Goal: Task Accomplishment & Management: Use online tool/utility

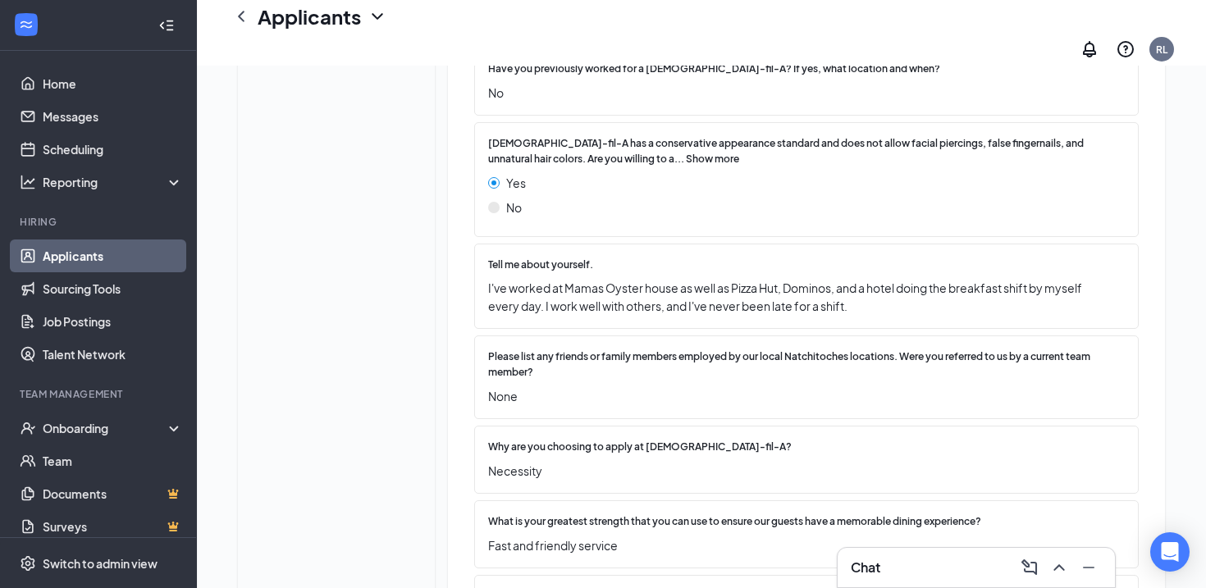
scroll to position [1461, 0]
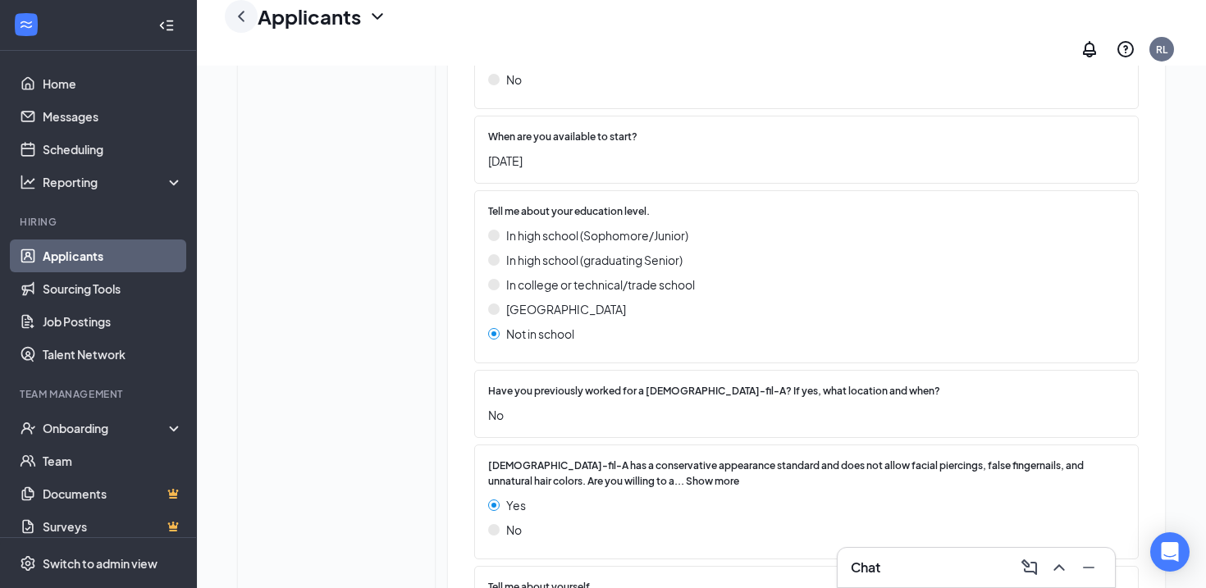
click at [245, 26] on icon "ChevronLeft" at bounding box center [241, 17] width 20 height 20
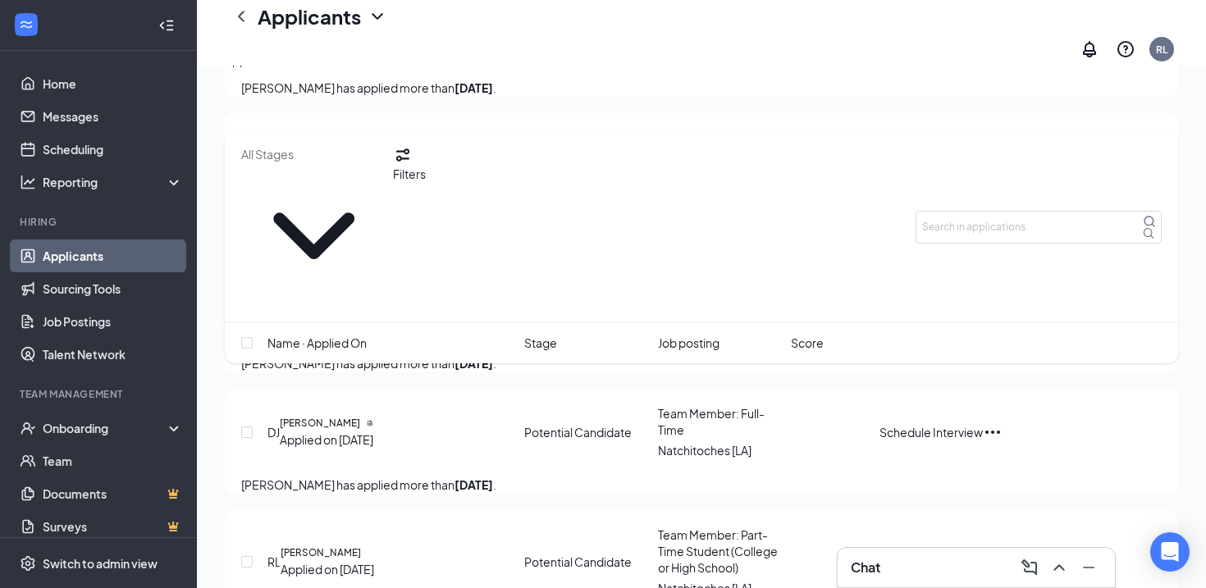
scroll to position [2191, 0]
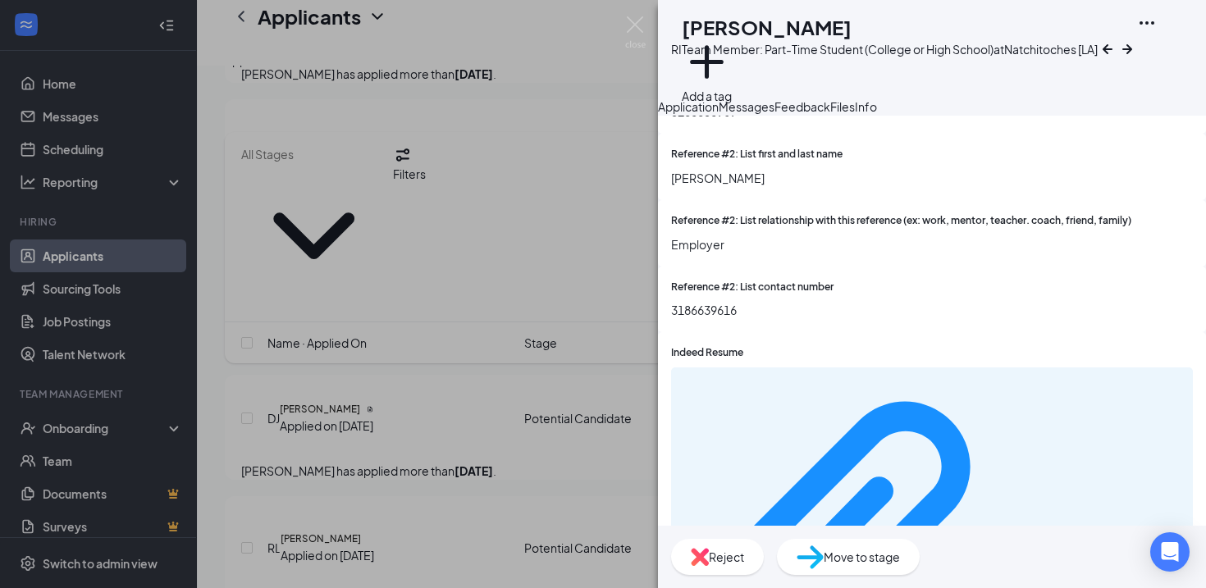
scroll to position [3299, 0]
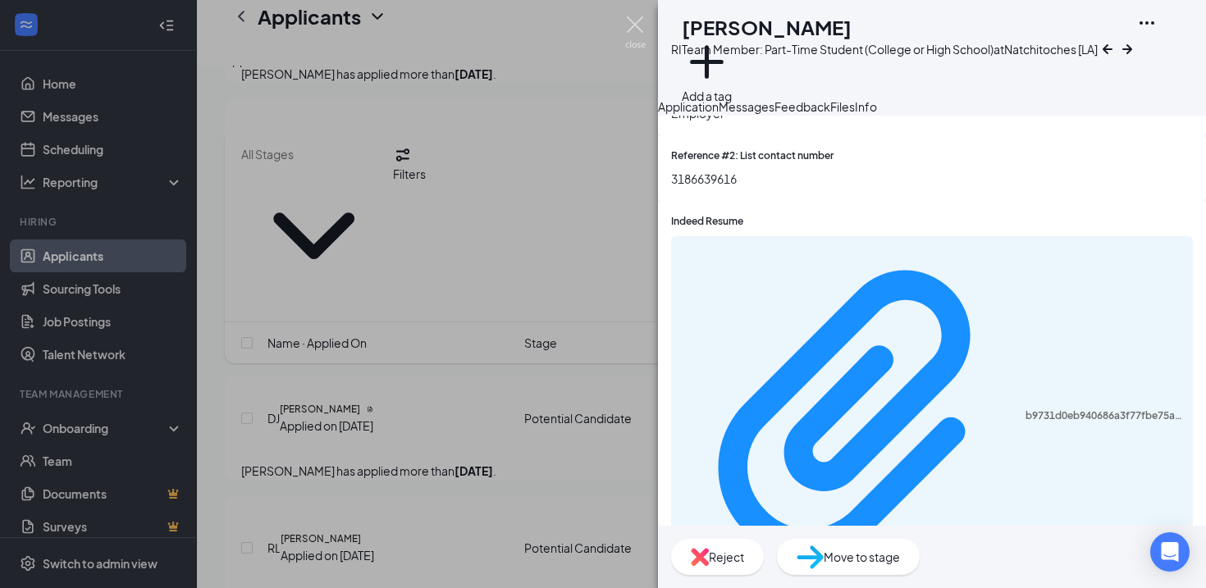
click at [635, 24] on img at bounding box center [635, 32] width 21 height 32
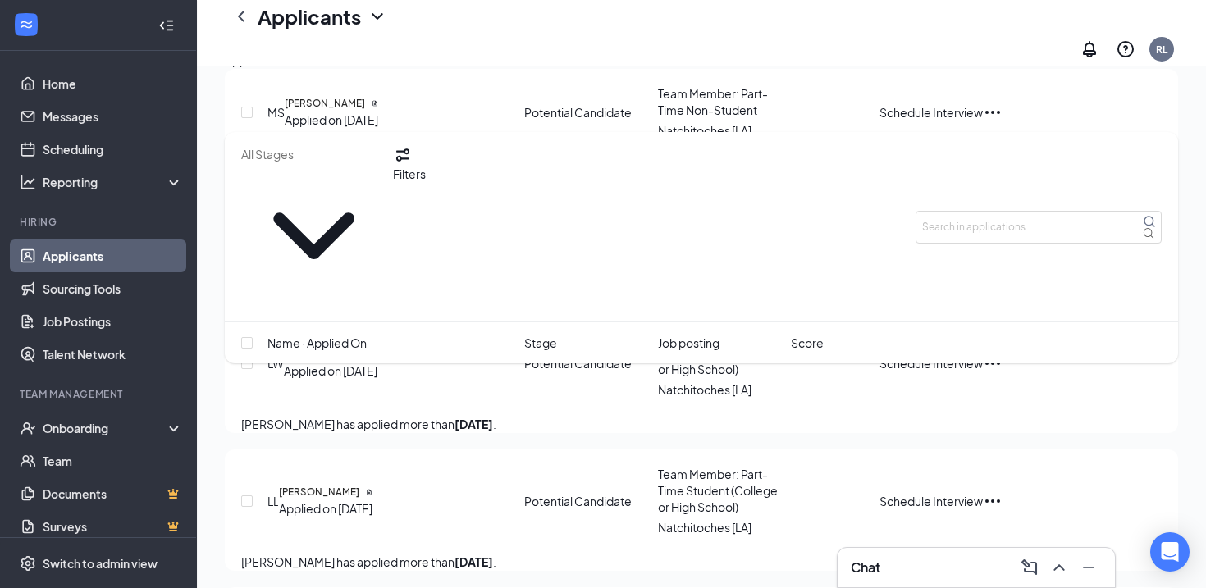
scroll to position [1969, 0]
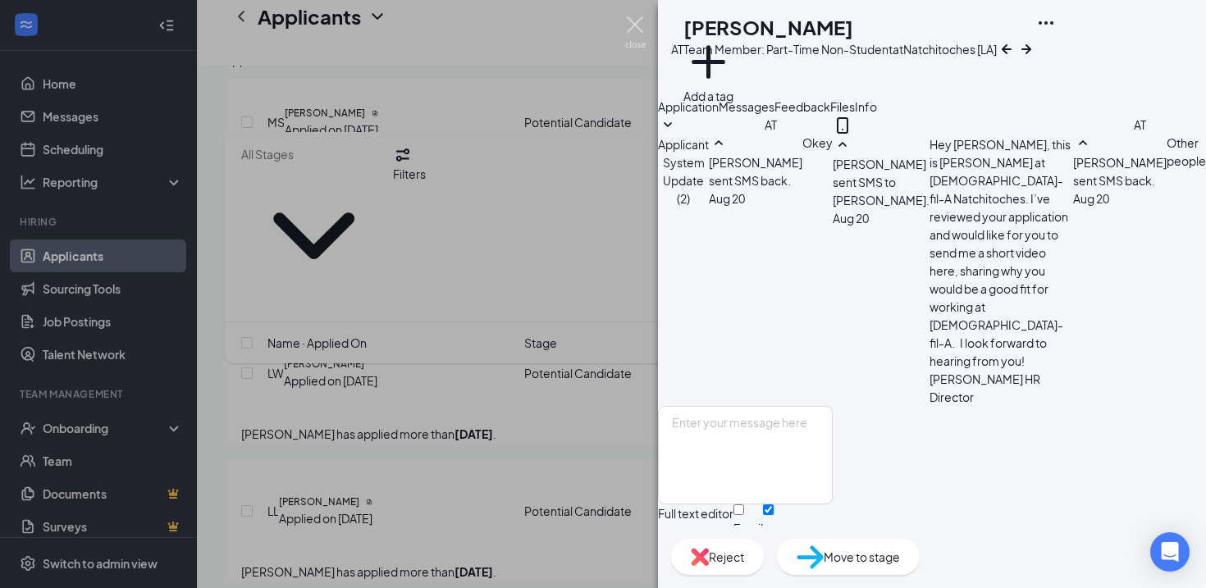
click at [632, 28] on img at bounding box center [635, 32] width 21 height 32
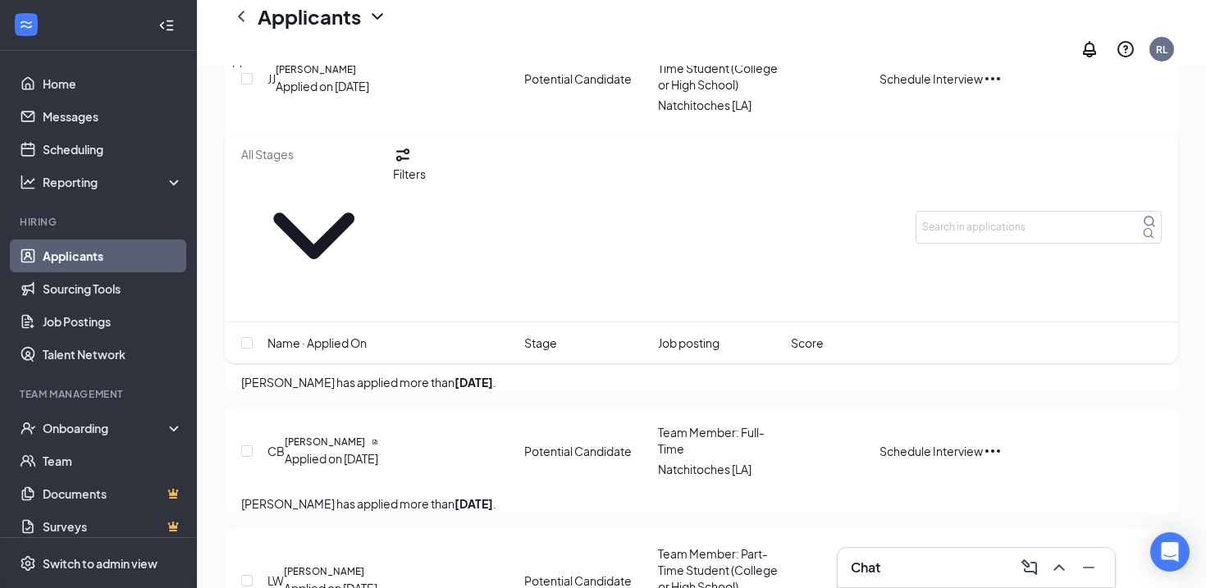
scroll to position [1760, 0]
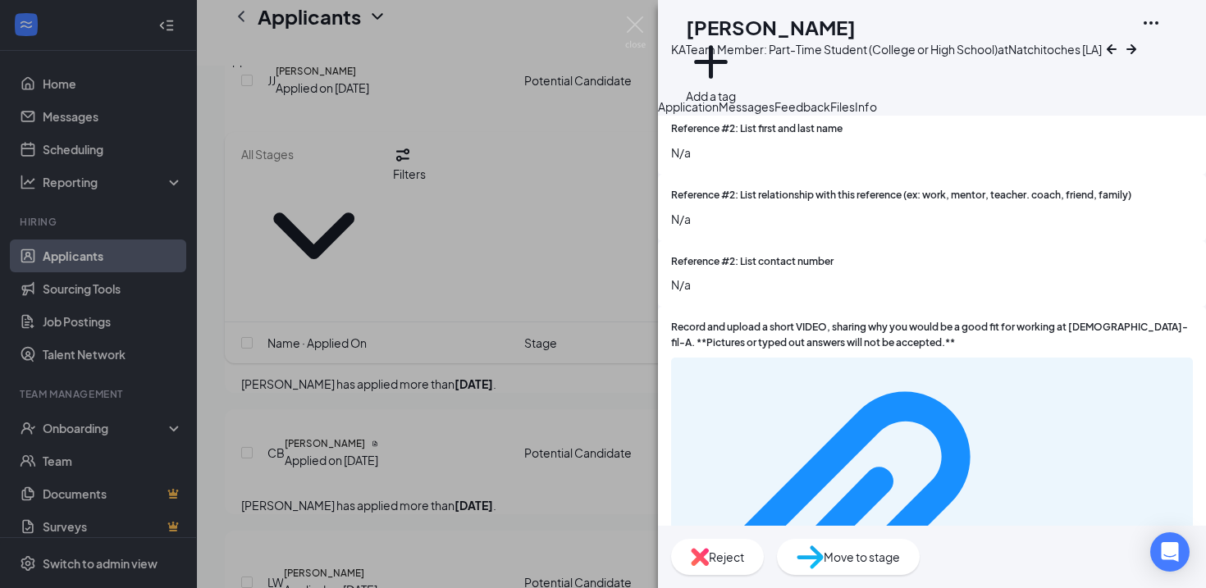
scroll to position [3109, 0]
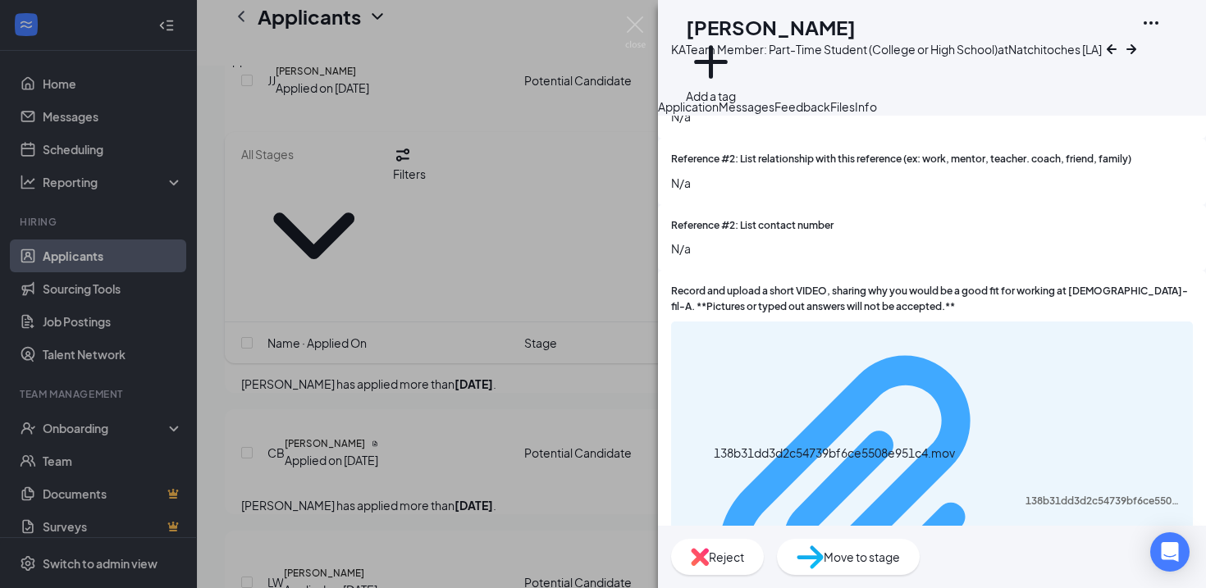
click at [1025, 495] on div "138b31dd3d2c54739bf6ce5508e951c4.mov" at bounding box center [1103, 501] width 157 height 13
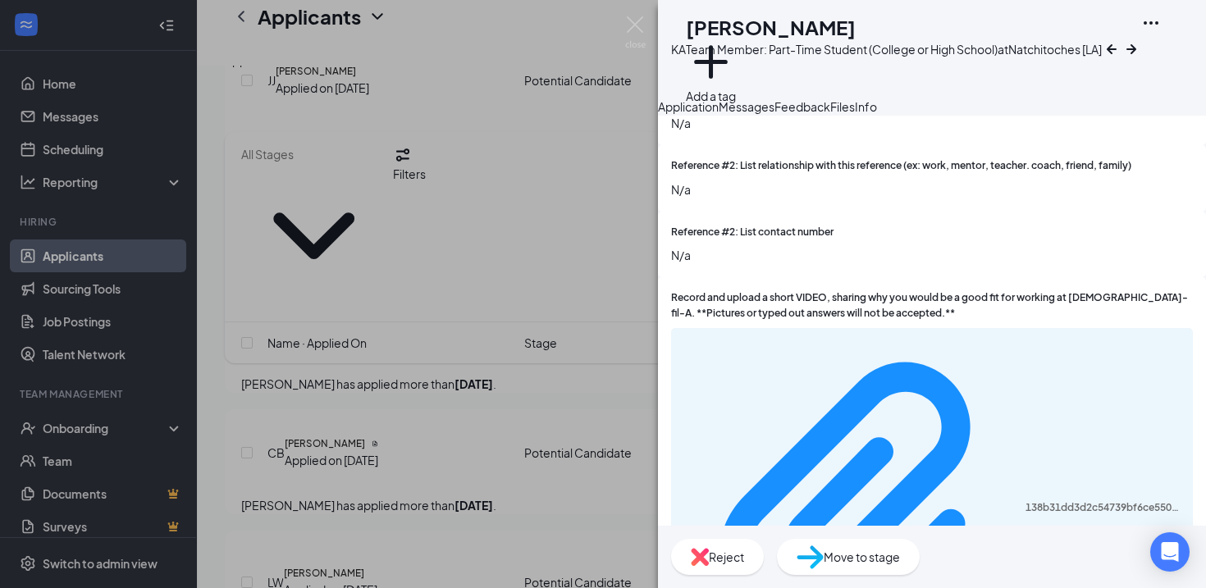
click at [919, 559] on div "Move to stage" at bounding box center [848, 557] width 143 height 36
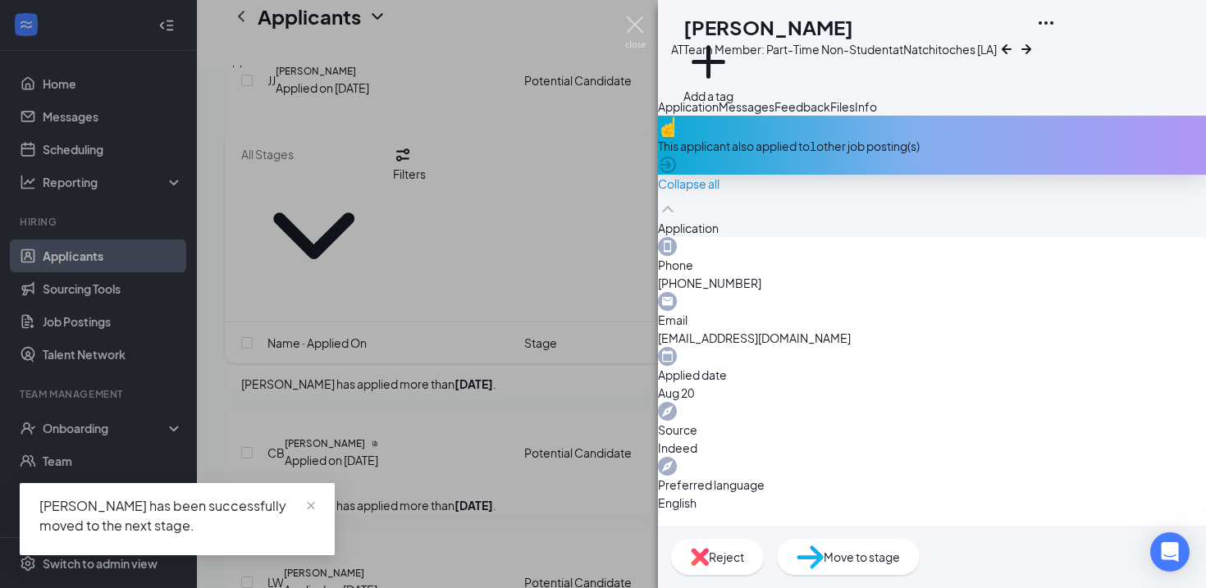
click at [630, 32] on img at bounding box center [635, 32] width 21 height 32
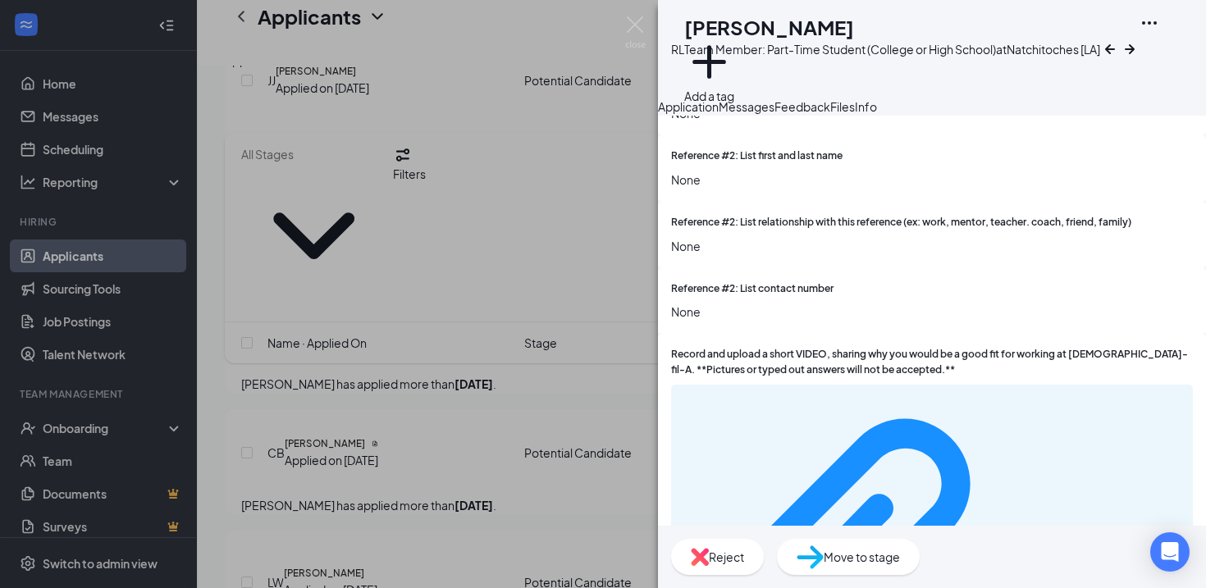
scroll to position [3109, 0]
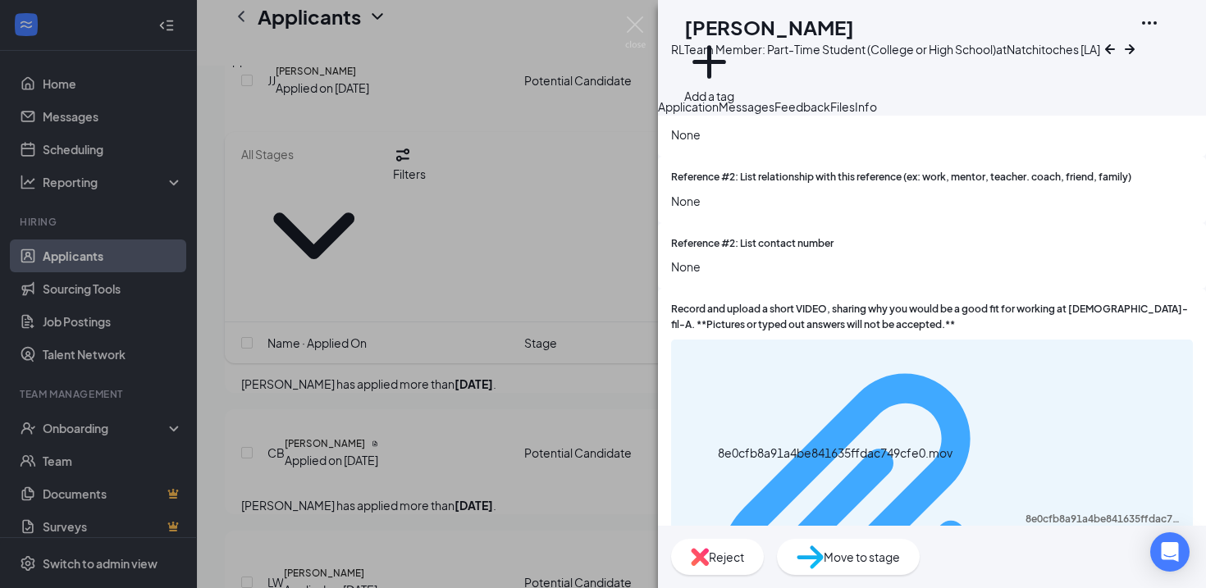
click at [1025, 513] on div "8e0cfb8a91a4be841635ffdac749cfe0.mov" at bounding box center [1103, 519] width 157 height 13
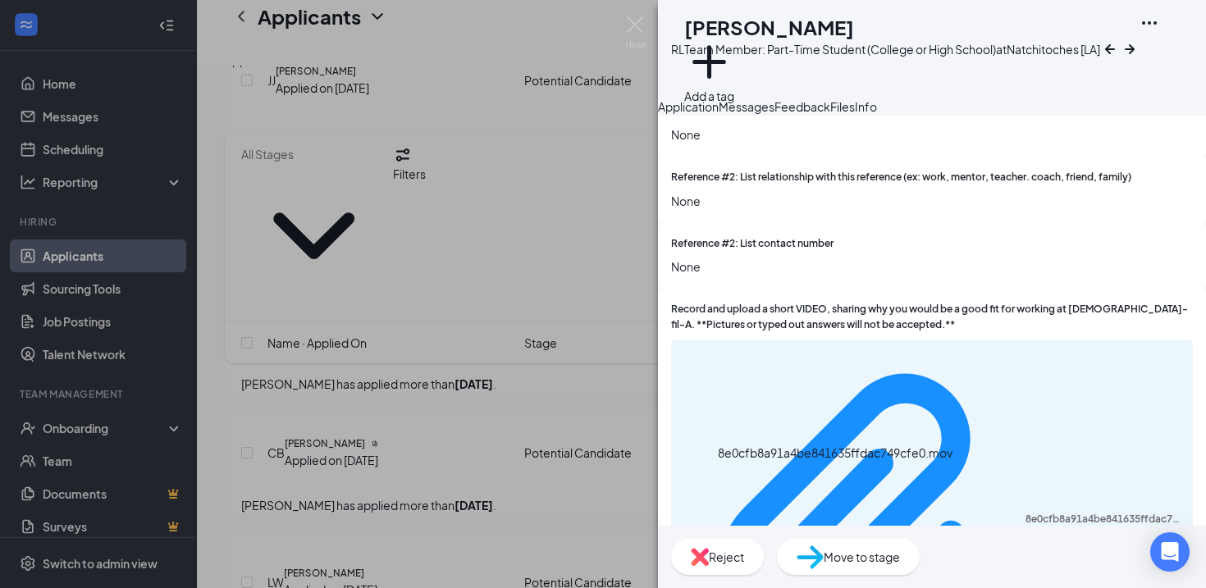
scroll to position [3103, 0]
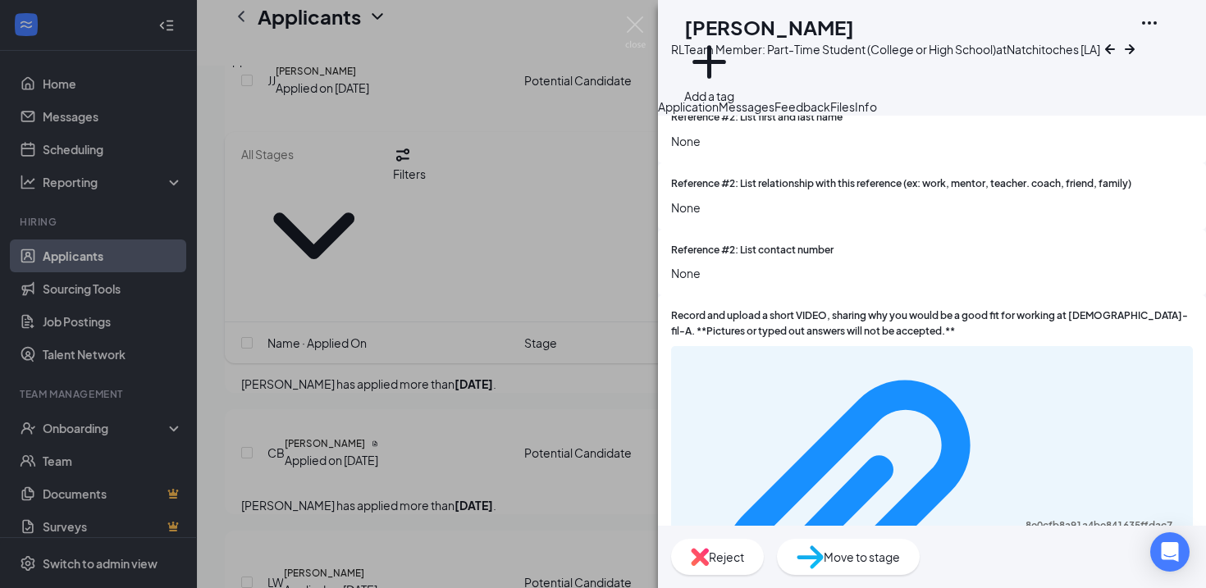
click at [919, 554] on div "Move to stage" at bounding box center [848, 557] width 143 height 36
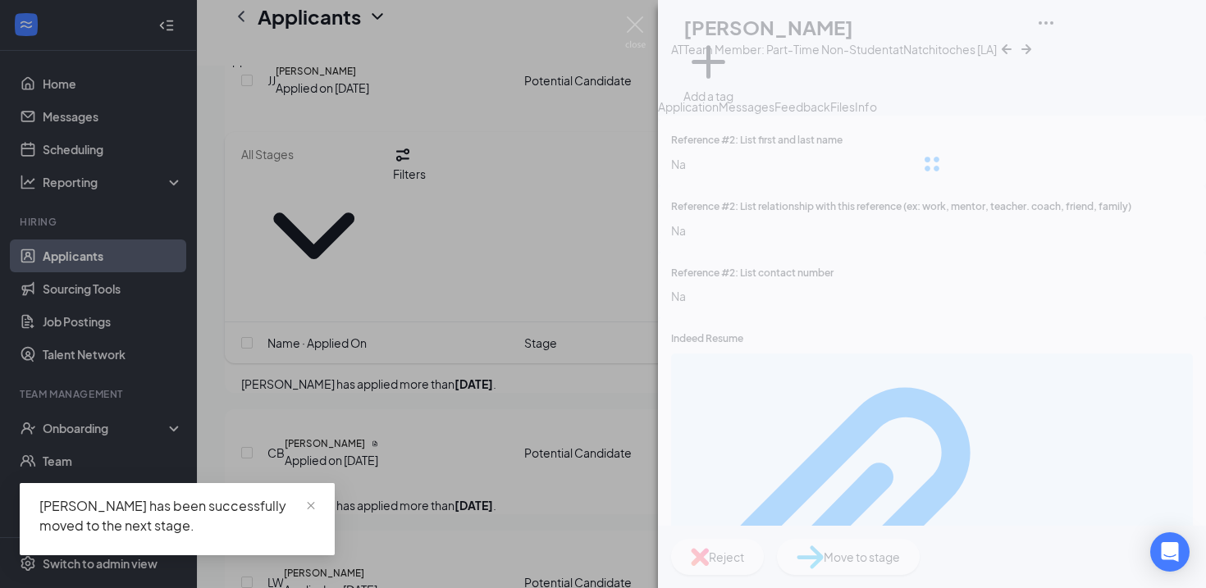
scroll to position [3085, 0]
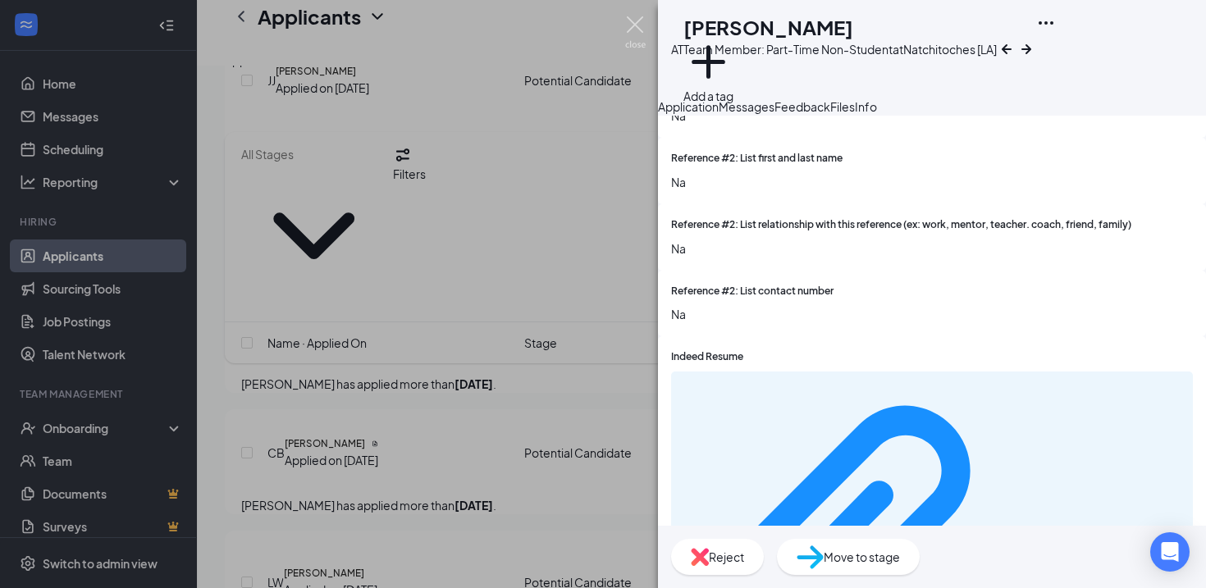
click at [636, 25] on img at bounding box center [635, 32] width 21 height 32
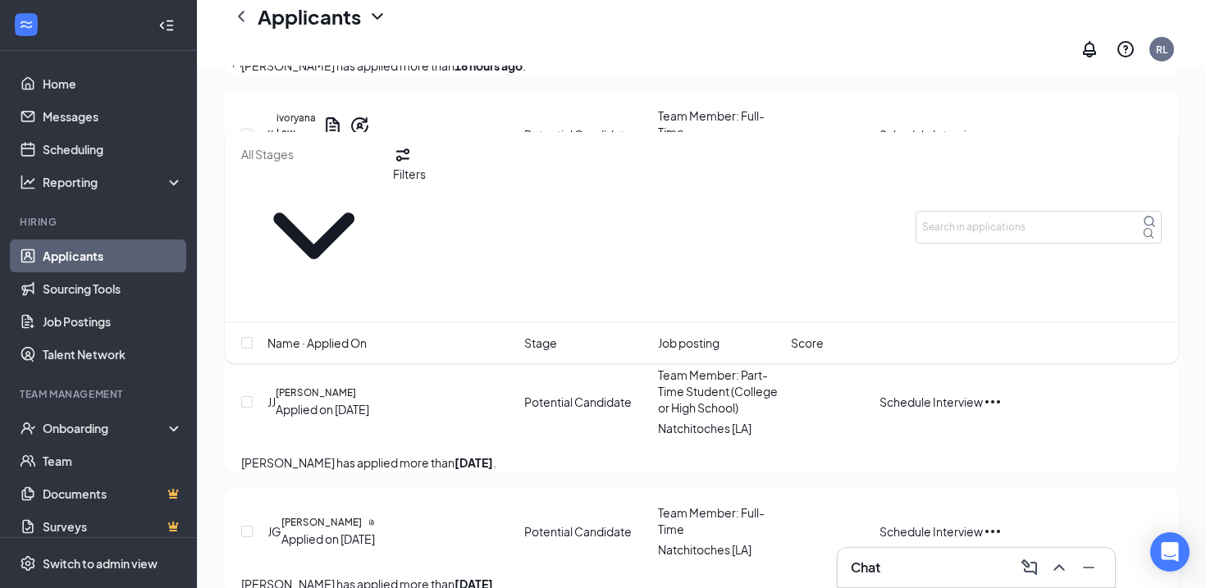
scroll to position [1436, 0]
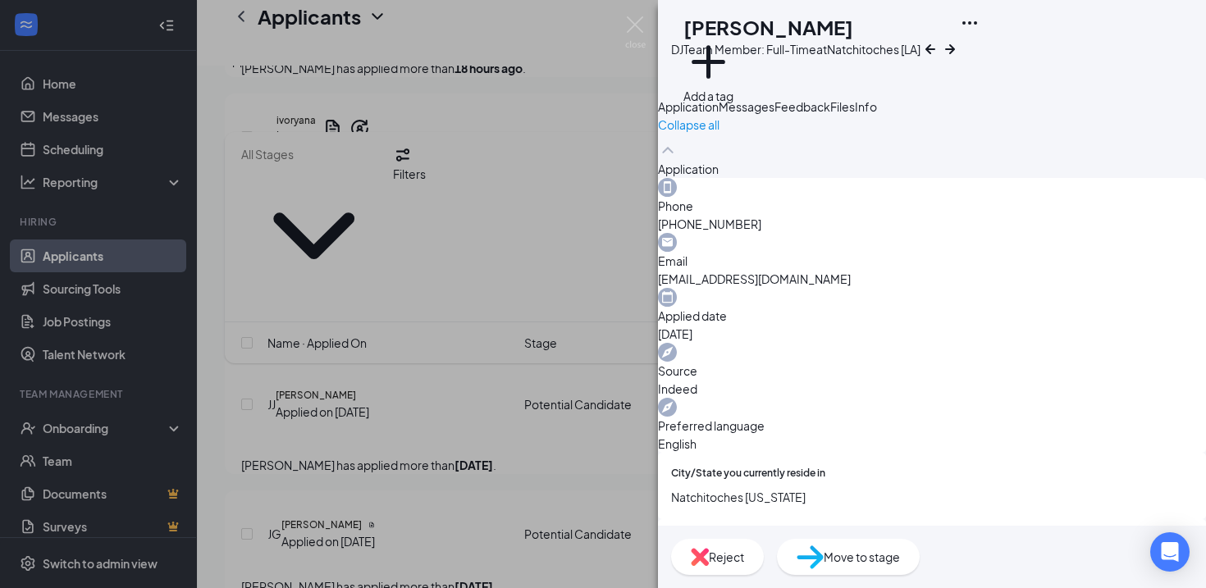
click at [774, 114] on span "Messages" at bounding box center [746, 106] width 56 height 15
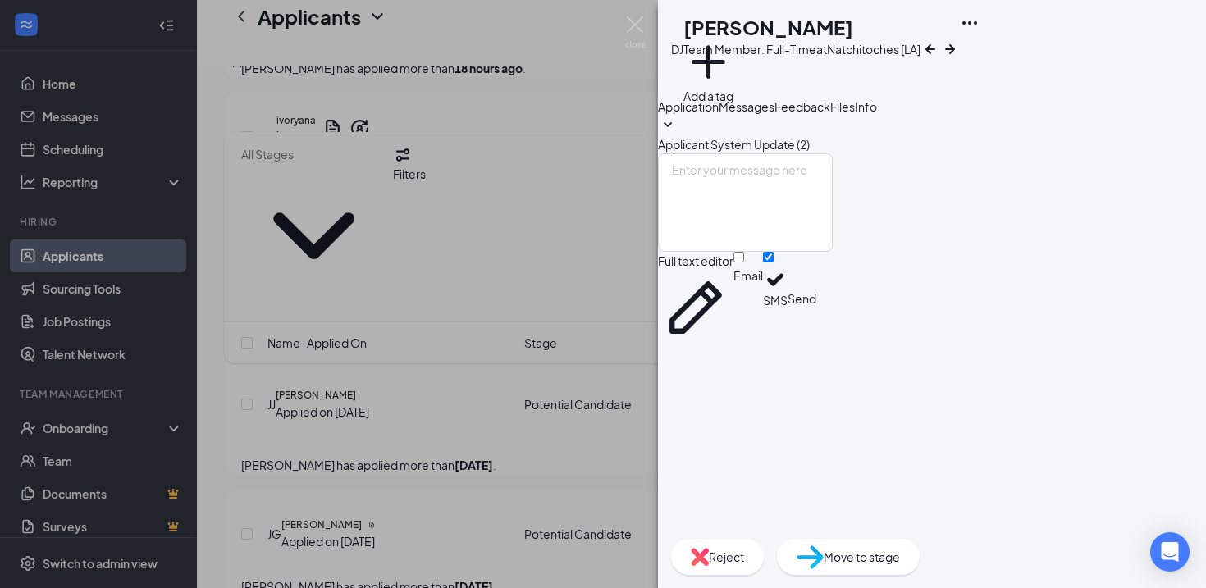
click at [718, 116] on div "Application" at bounding box center [688, 107] width 61 height 18
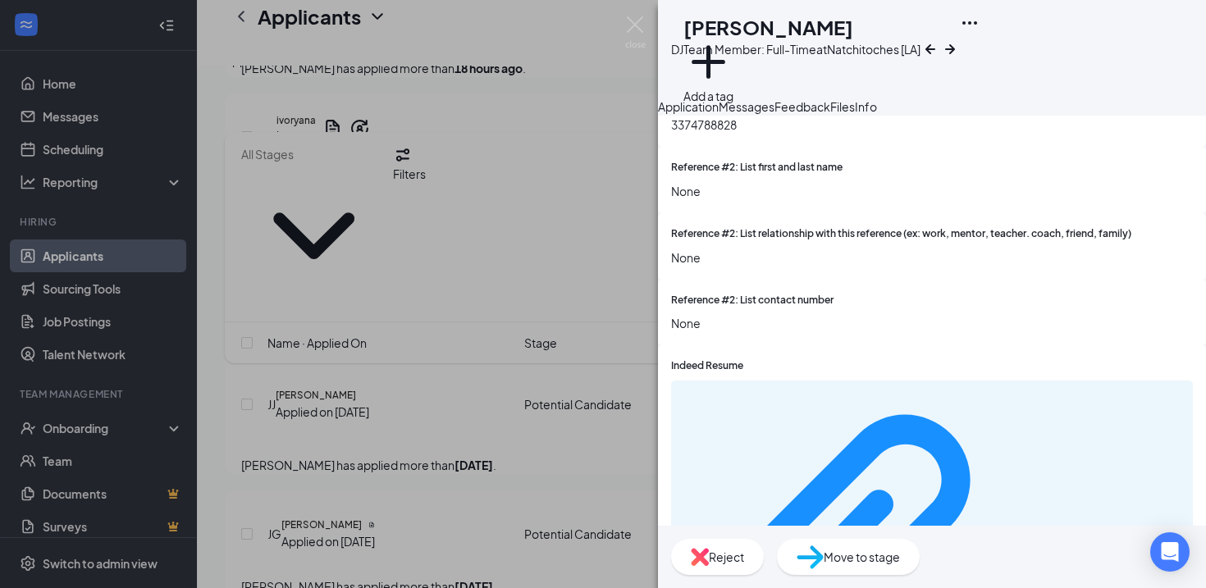
scroll to position [3164, 0]
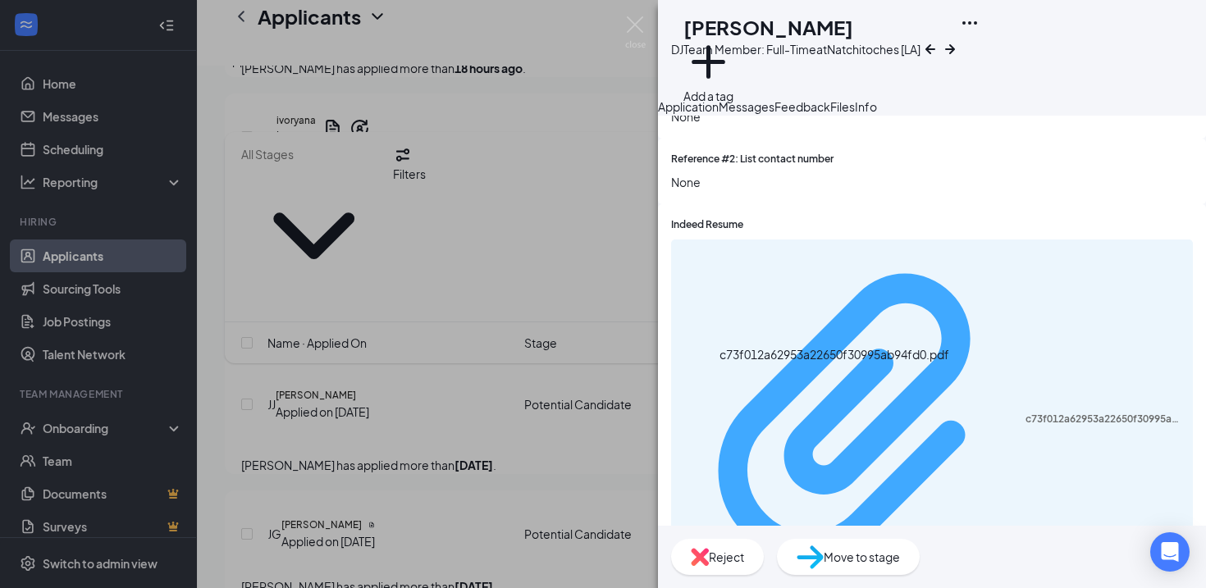
click at [1025, 413] on div "c73f012a62953a22650f30995ab94fd0.pdf" at bounding box center [1103, 419] width 157 height 13
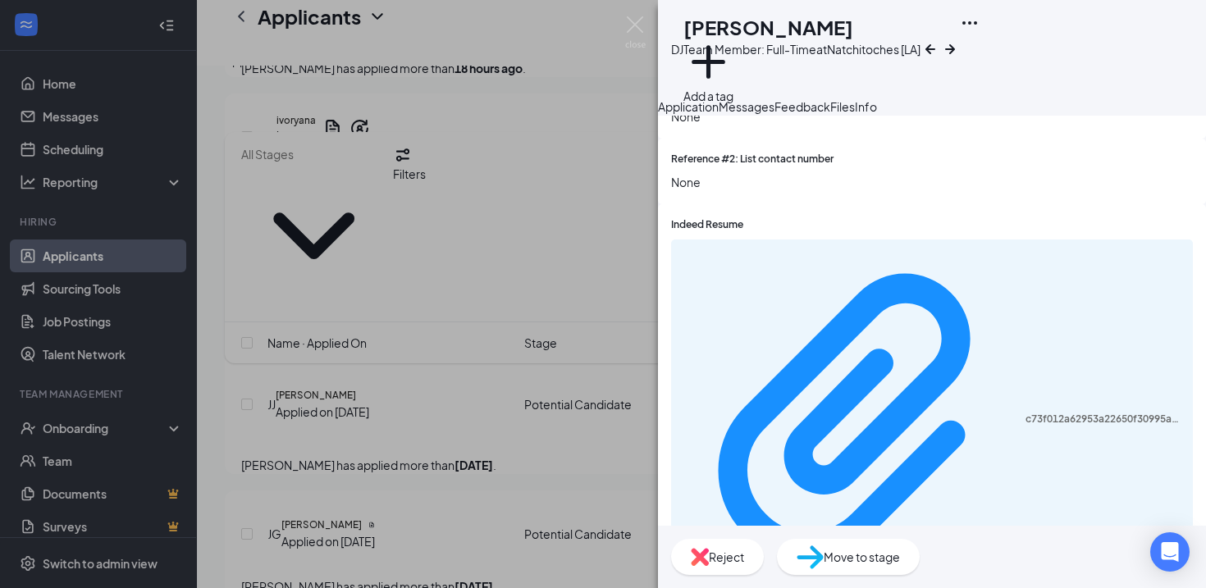
click at [774, 114] on span "Messages" at bounding box center [746, 106] width 56 height 15
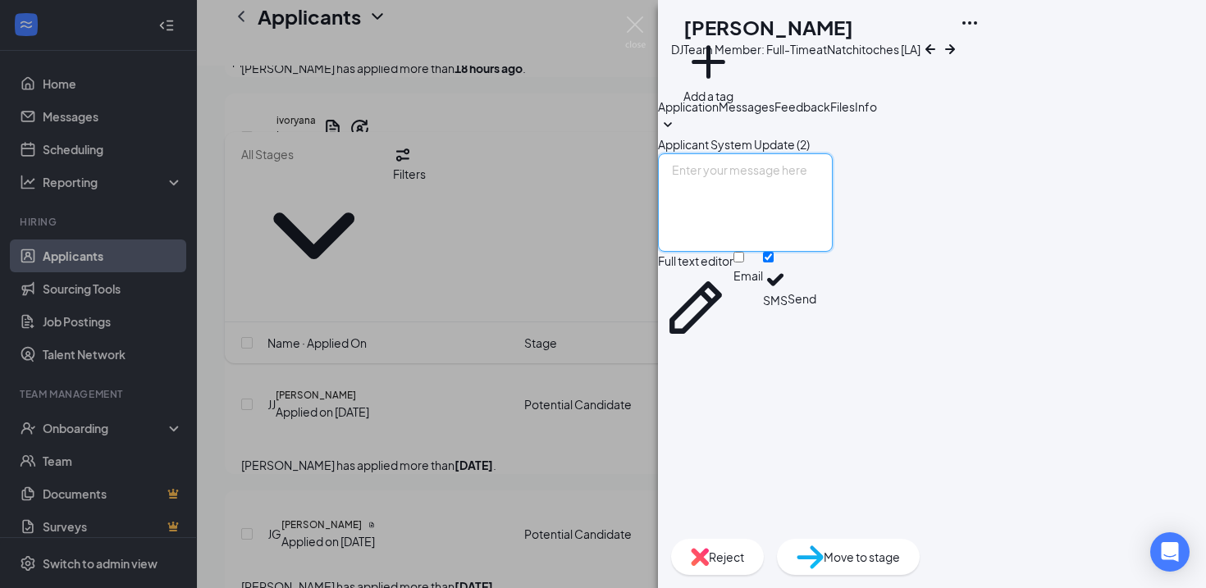
click at [816, 252] on textarea at bounding box center [745, 202] width 175 height 98
paste textarea "Hey Applicant, this is [PERSON_NAME] at [DEMOGRAPHIC_DATA]-fil-A Natchitoches. …"
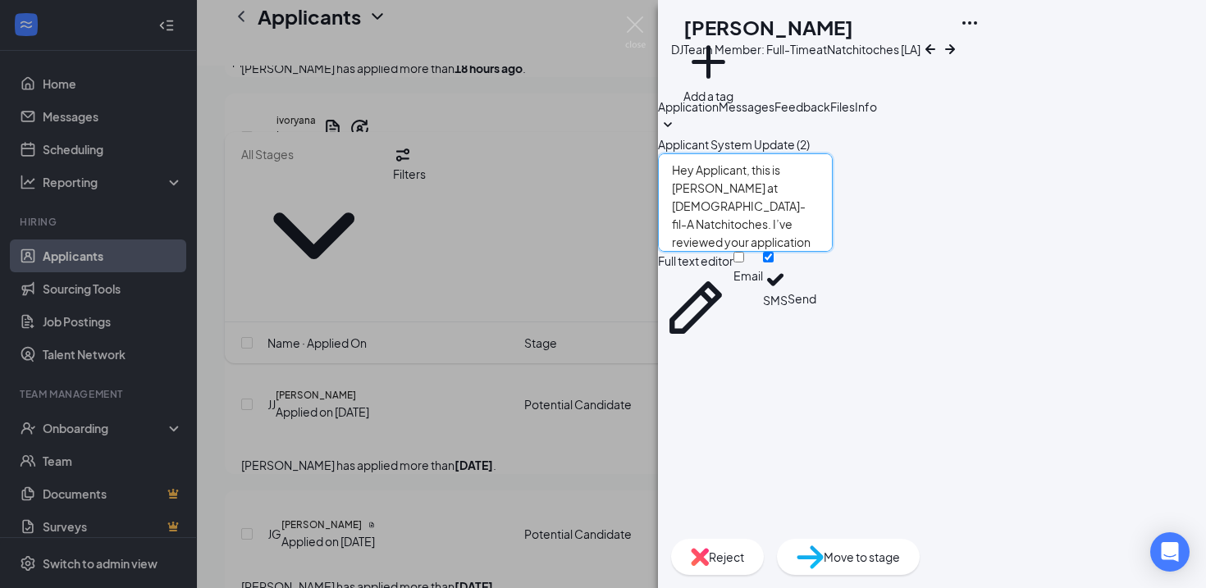
drag, startPoint x: 788, startPoint y: 391, endPoint x: 732, endPoint y: 395, distance: 56.7
click at [732, 252] on textarea "Hey Applicant, this is [PERSON_NAME] at [DEMOGRAPHIC_DATA]-fil-A Natchitoches. …" at bounding box center [745, 202] width 175 height 98
type textarea "Hey [PERSON_NAME], this is [PERSON_NAME] at [DEMOGRAPHIC_DATA]-fil-A Natchitoch…"
click at [744, 262] on input "Email" at bounding box center [738, 257] width 11 height 11
checkbox input "true"
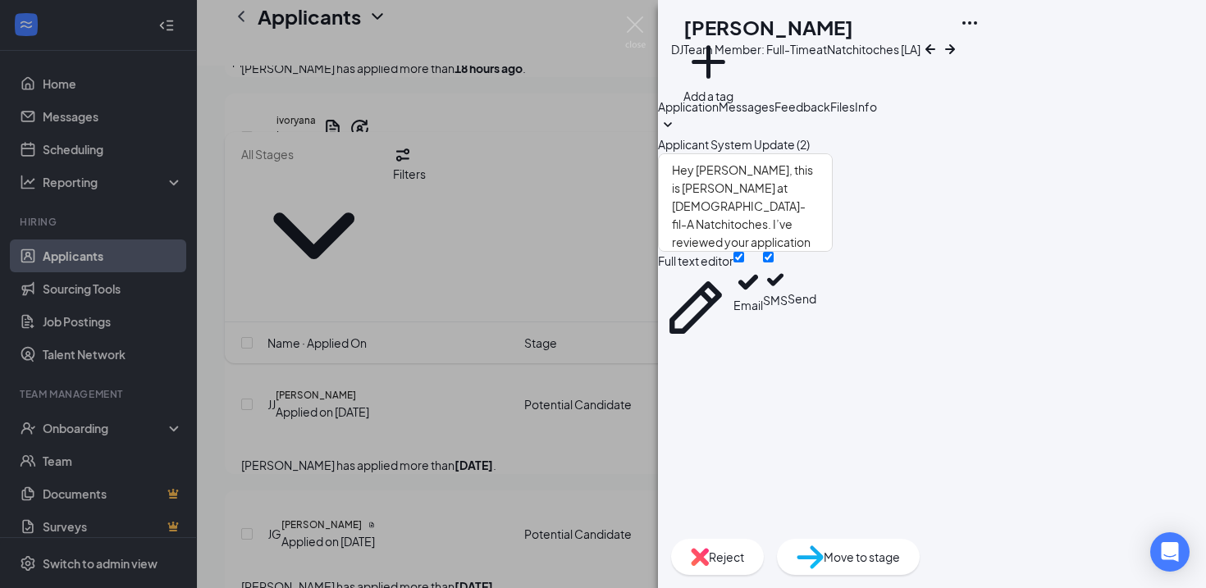
click at [816, 345] on button "Send" at bounding box center [801, 298] width 29 height 93
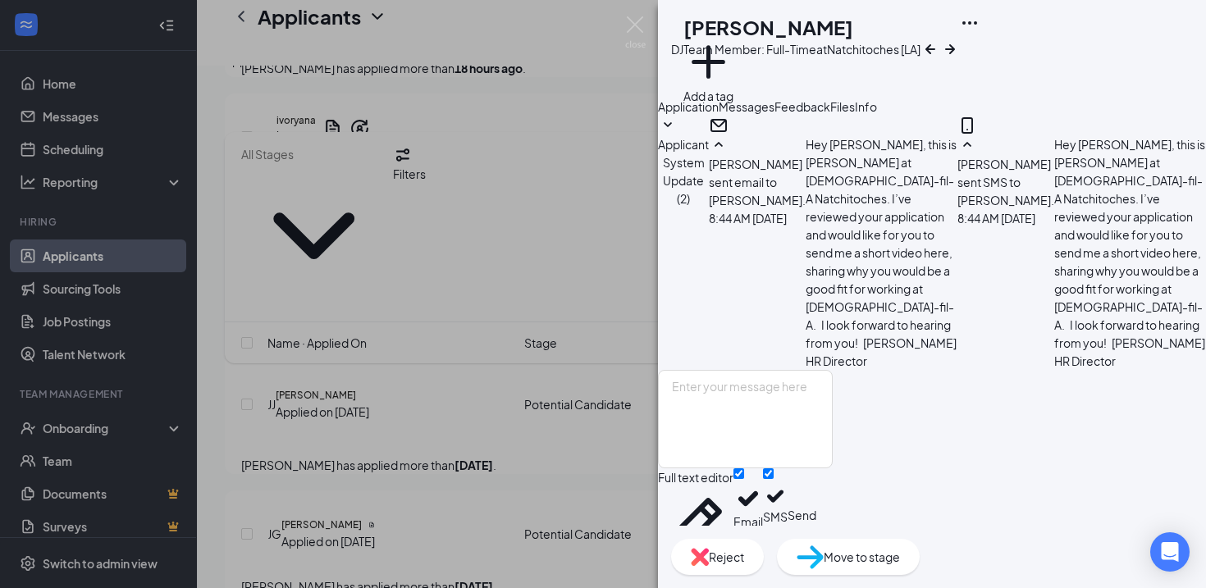
scroll to position [354, 0]
click at [636, 22] on img at bounding box center [635, 32] width 21 height 32
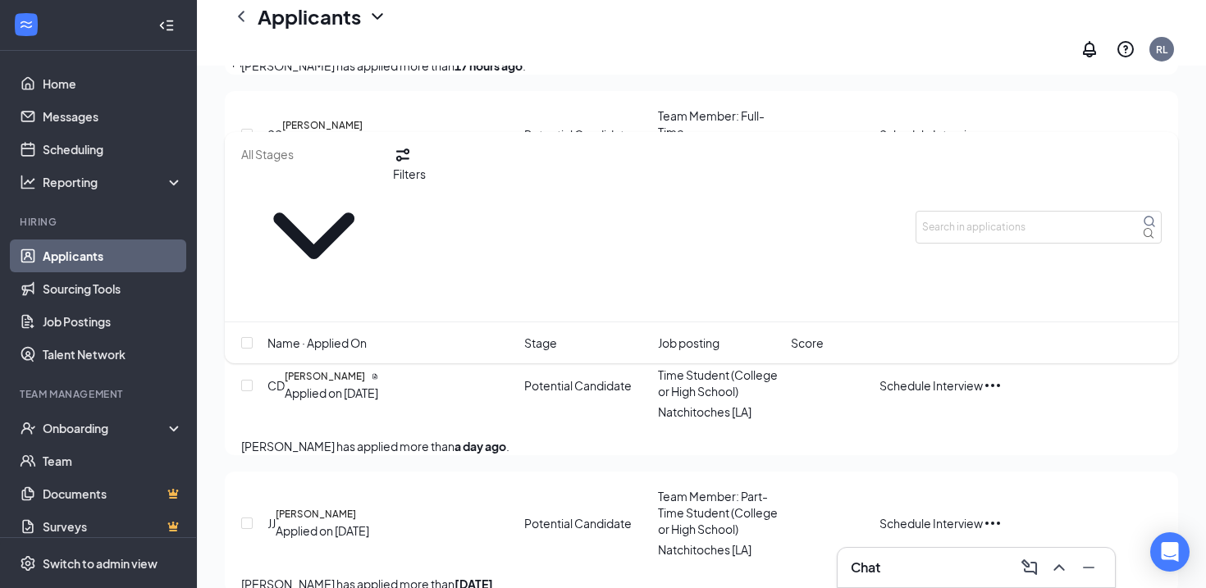
scroll to position [1314, 0]
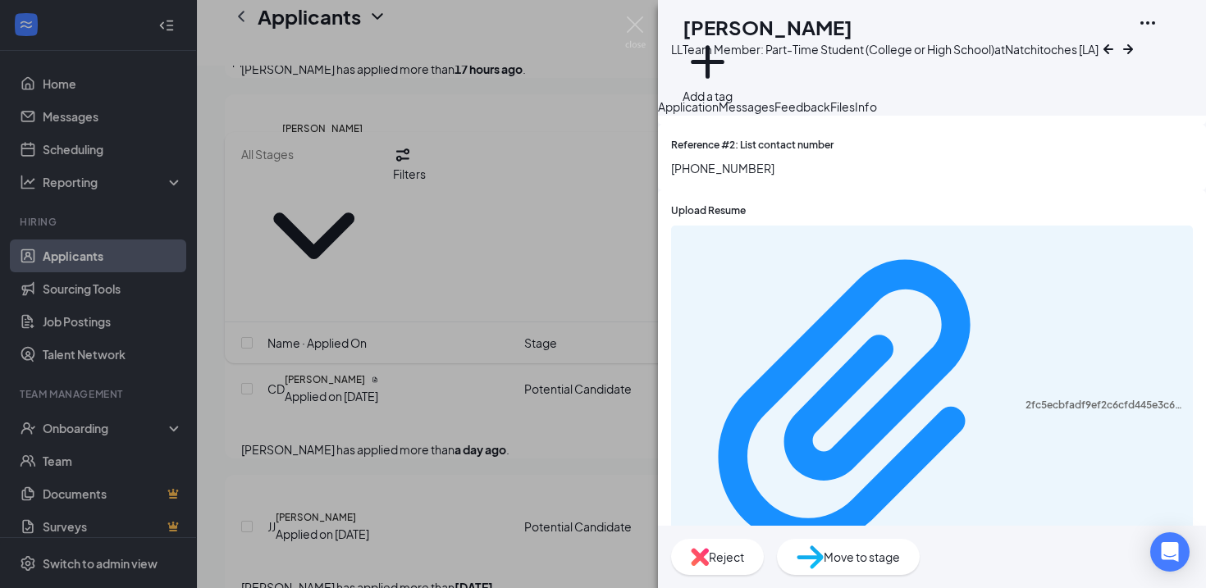
scroll to position [3469, 0]
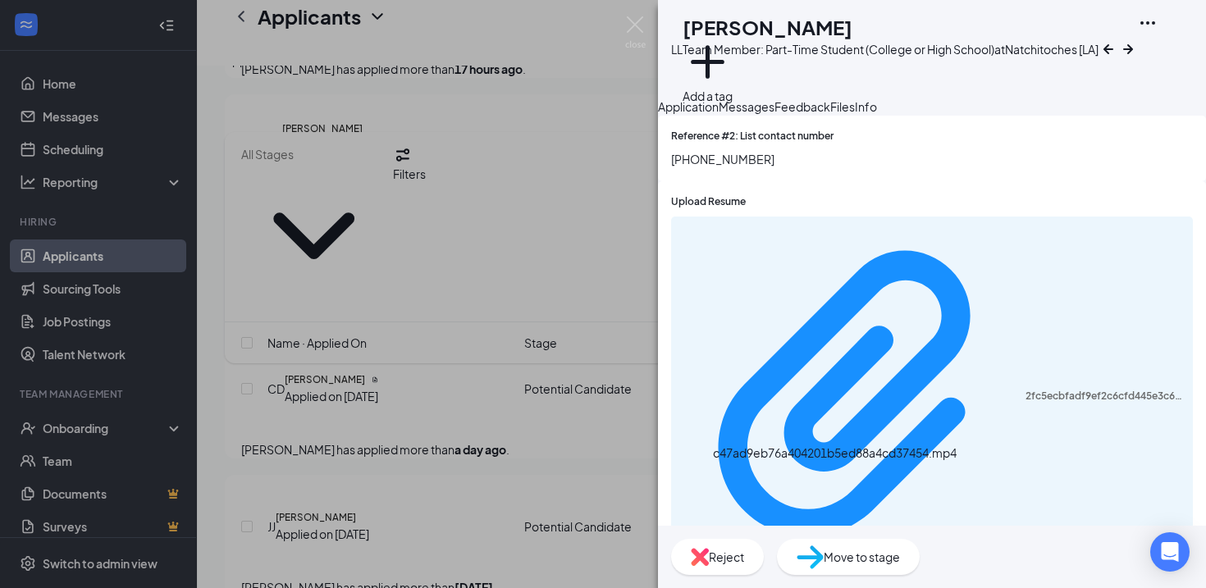
click at [900, 549] on span "Move to stage" at bounding box center [861, 557] width 76 height 18
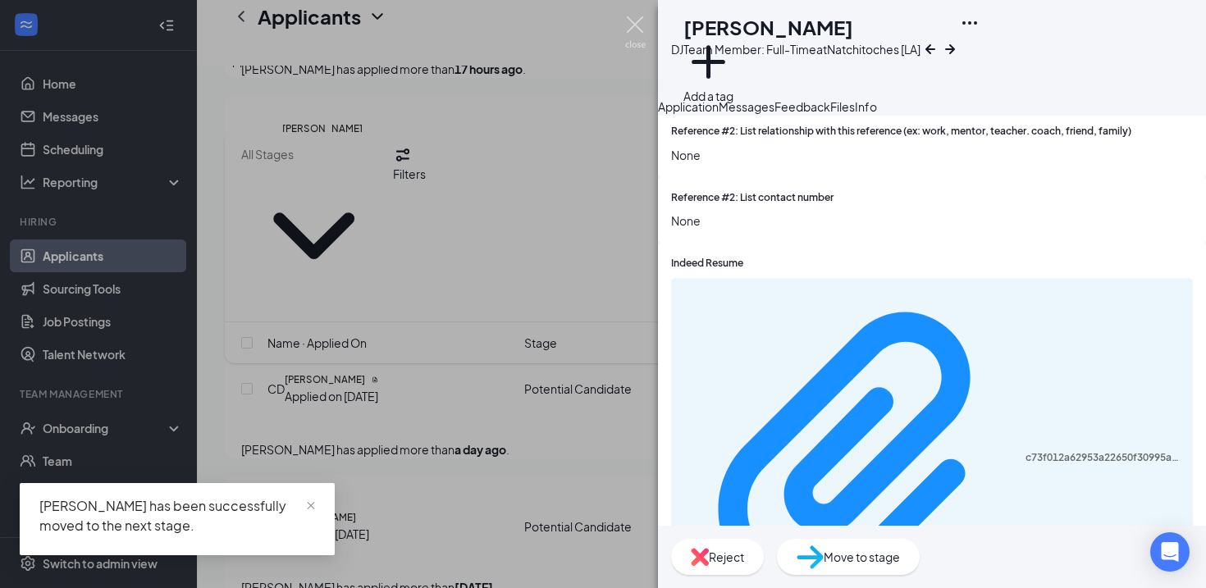
scroll to position [3158, 0]
click at [635, 22] on img at bounding box center [635, 32] width 21 height 32
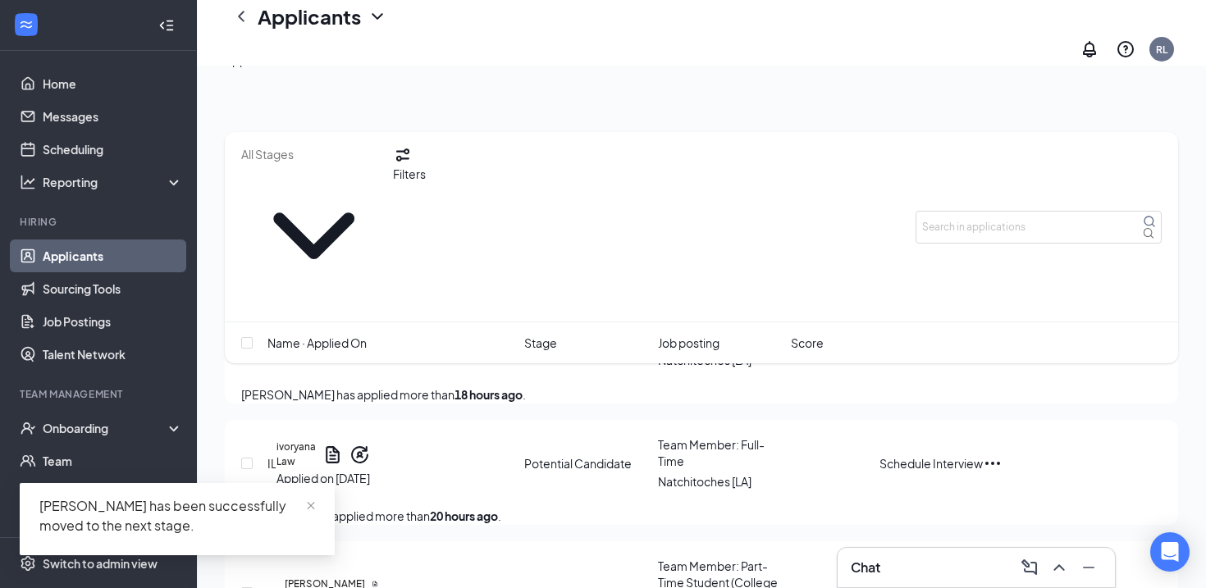
scroll to position [1109, 0]
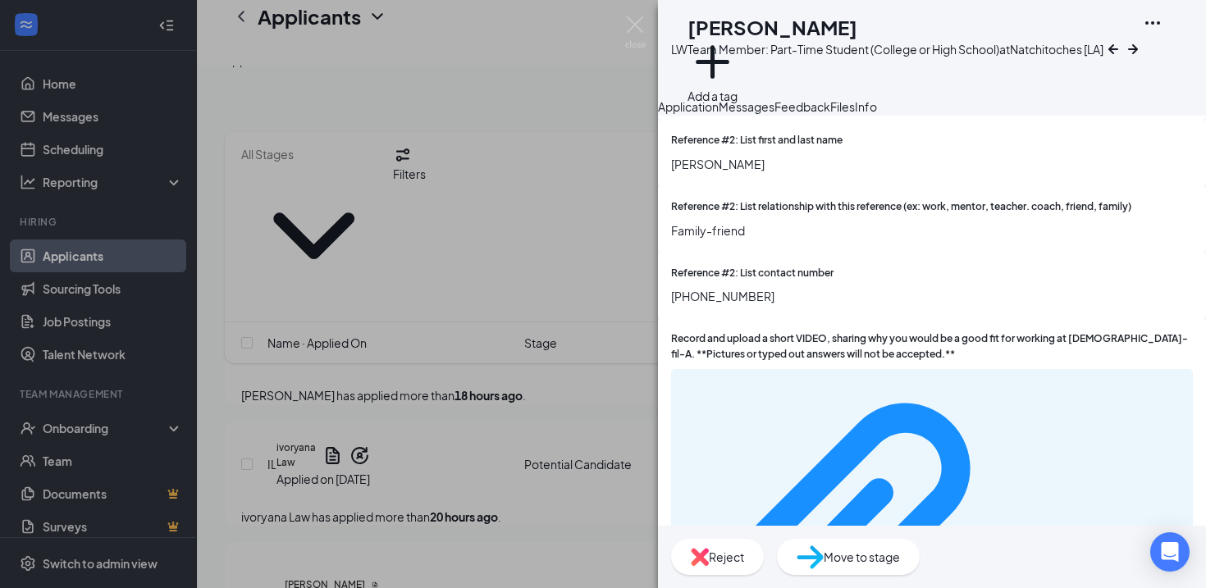
scroll to position [3217, 0]
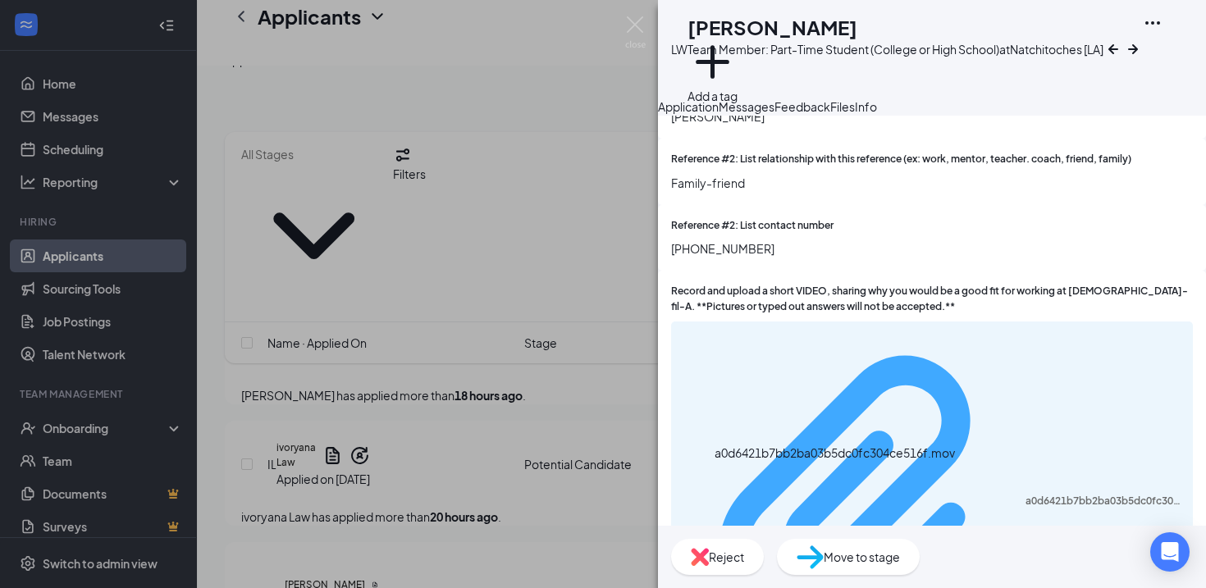
click at [1025, 495] on div "a0d6421b7bb2ba03b5dc0fc304ce516f.mov" at bounding box center [1103, 501] width 157 height 13
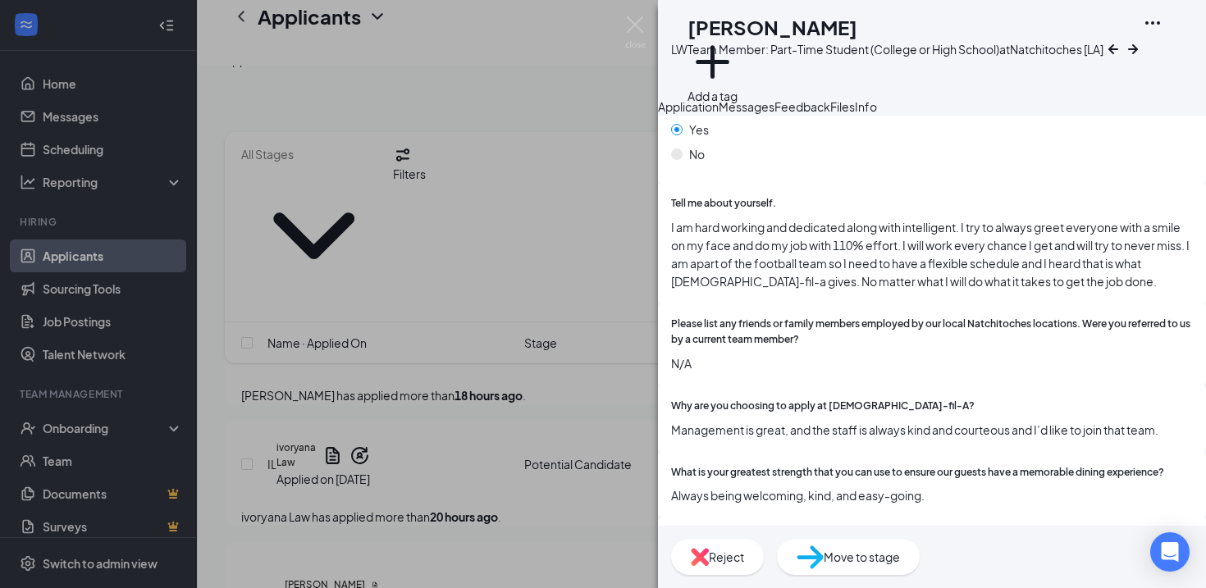
scroll to position [1788, 0]
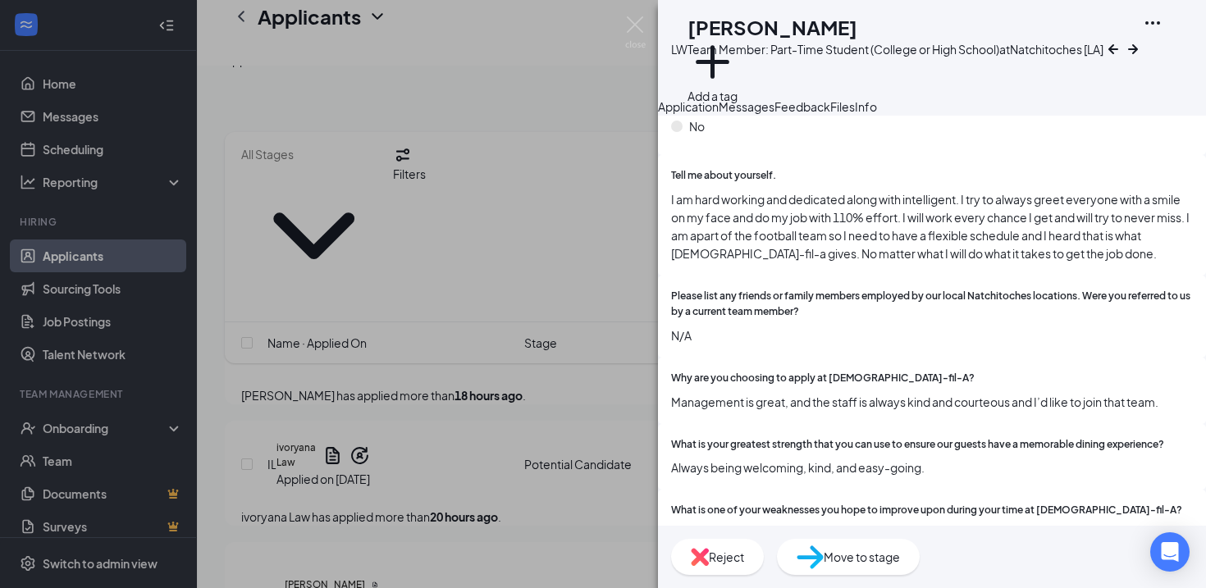
click at [900, 557] on span "Move to stage" at bounding box center [861, 557] width 76 height 18
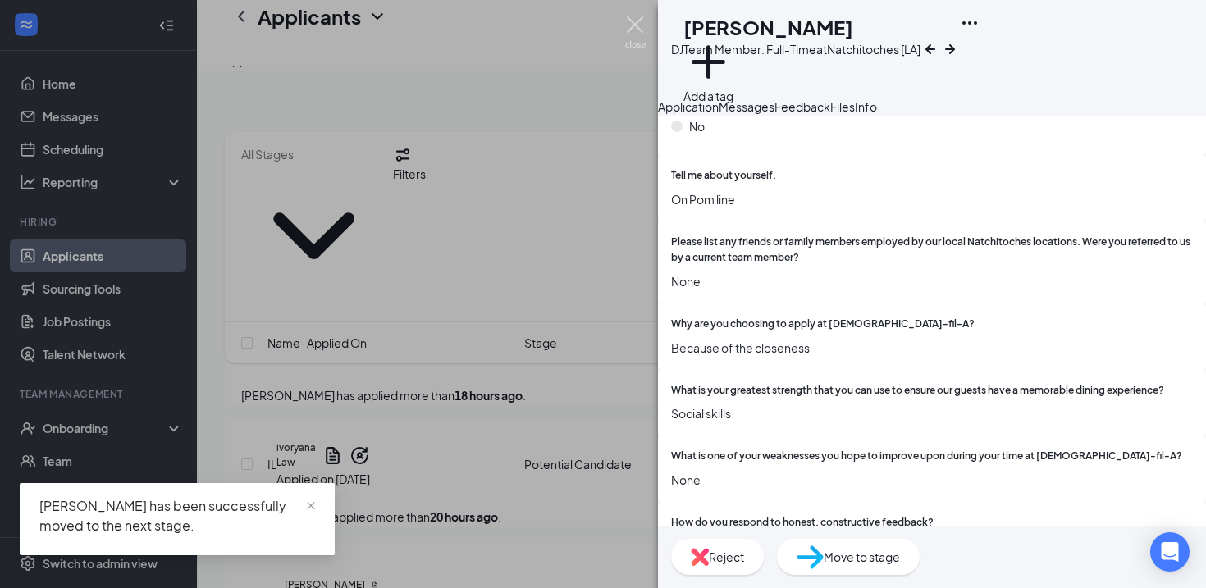
click at [640, 25] on img at bounding box center [635, 32] width 21 height 32
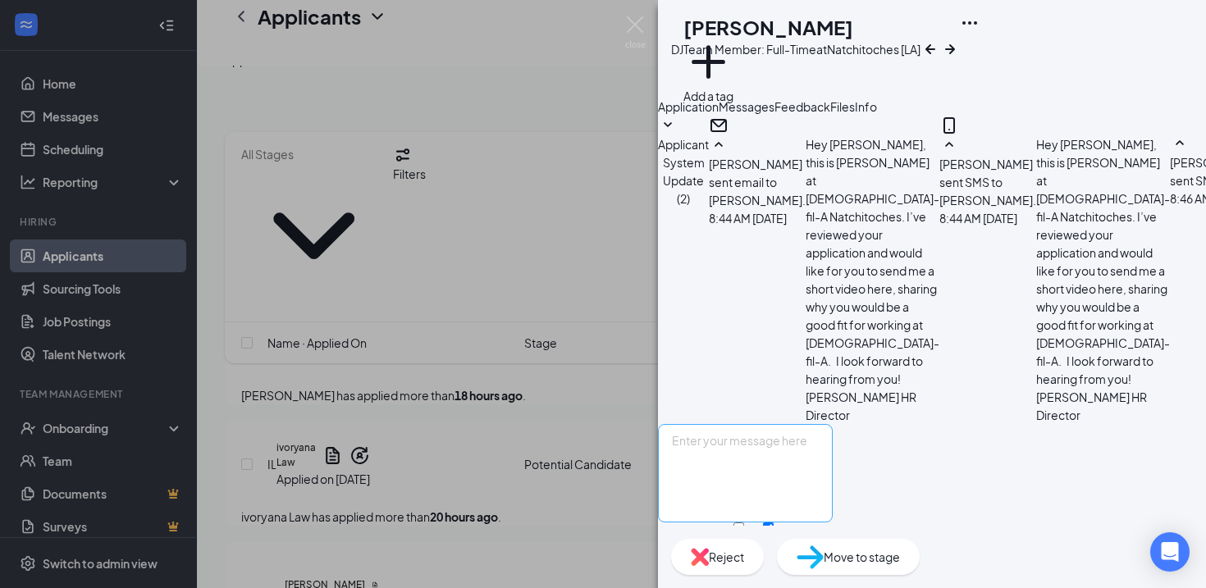
scroll to position [625, 0]
click at [823, 561] on img at bounding box center [809, 557] width 27 height 24
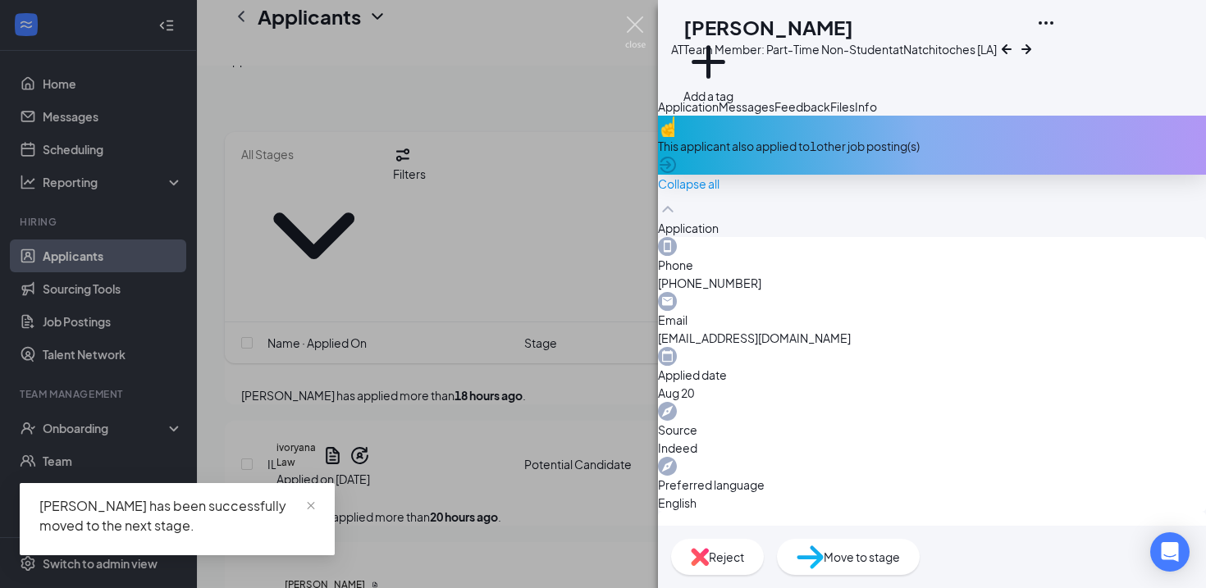
click at [637, 27] on img at bounding box center [635, 32] width 21 height 32
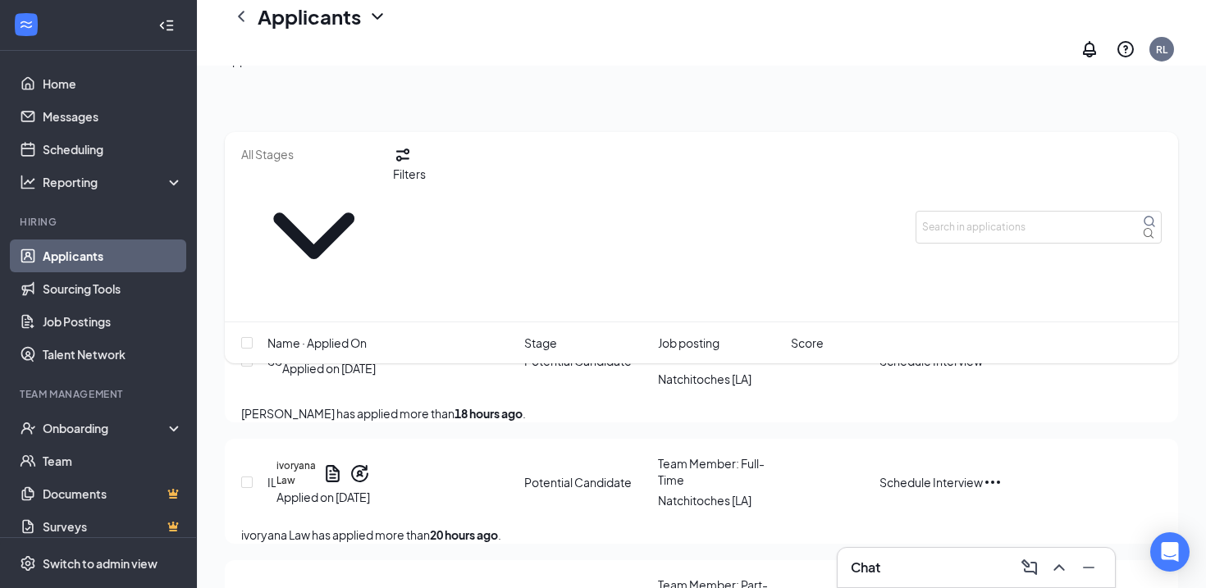
scroll to position [1095, 0]
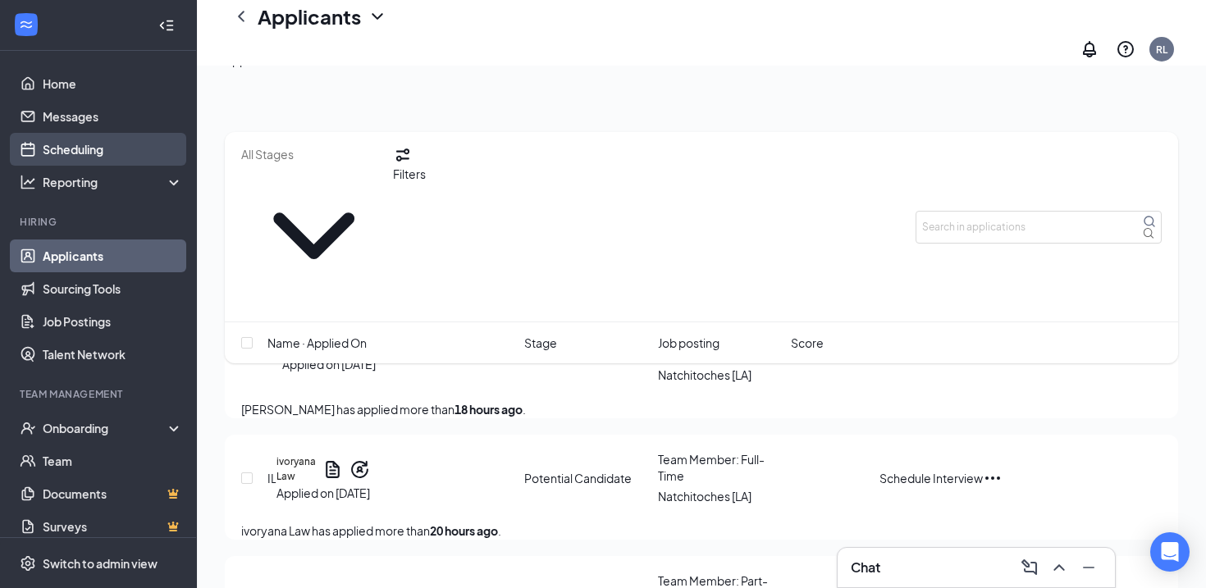
click at [94, 148] on link "Scheduling" at bounding box center [113, 149] width 140 height 33
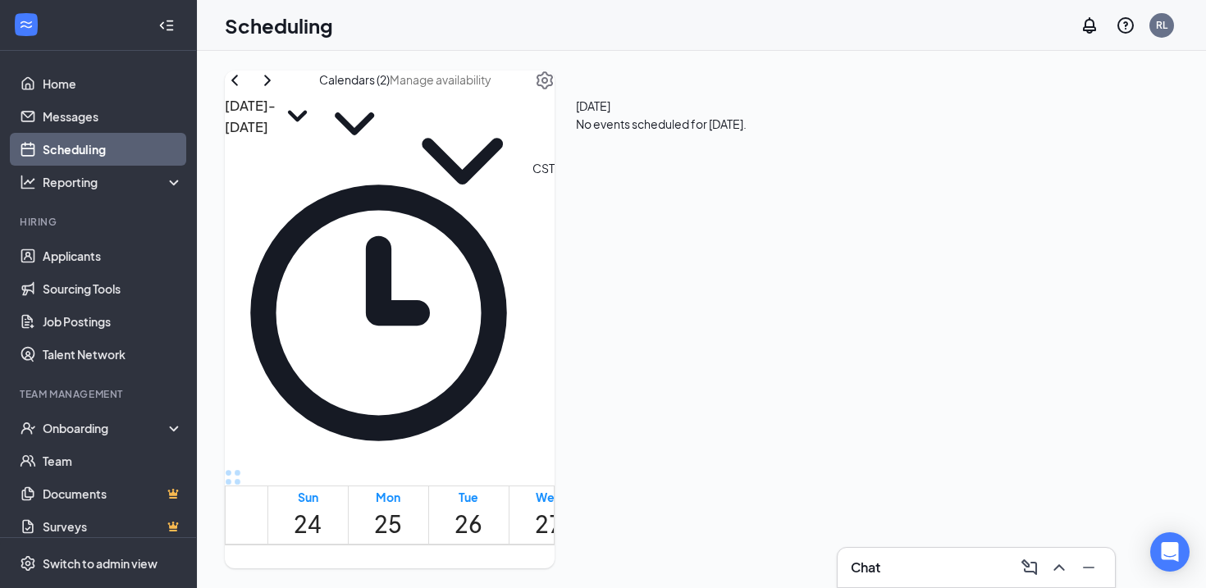
scroll to position [1097, 0]
click at [271, 85] on icon "ChevronRight" at bounding box center [267, 80] width 7 height 11
